Goal: Task Accomplishment & Management: Complete application form

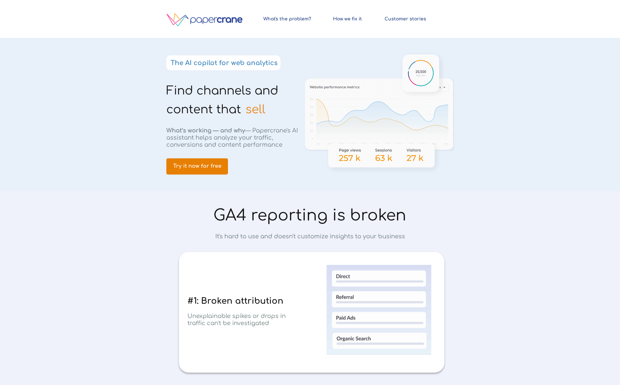
click at [200, 167] on span "Try it now for free" at bounding box center [197, 166] width 62 height 6
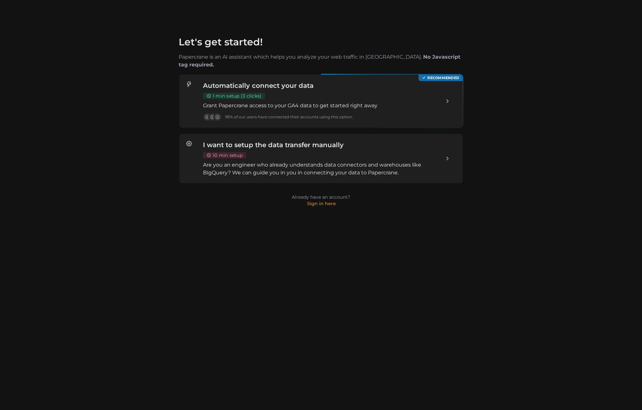
click at [266, 145] on div "I want to setup the data transfer manually 10 min setup Are you an engineer who…" at bounding box center [321, 158] width 236 height 36
click at [317, 144] on div "I want to setup the data transfer manually 10 min setup Are you an engineer who…" at bounding box center [321, 158] width 236 height 36
click at [238, 302] on div "Let's get started! Papercrane is an AI assistant which helps you analyze your w…" at bounding box center [320, 216] width 503 height 374
click at [347, 102] on p "Grant Papercrane access to your GA4 data to get started right away" at bounding box center [321, 106] width 236 height 8
